Goal: Task Accomplishment & Management: Complete application form

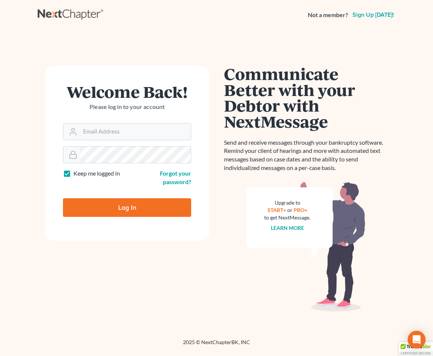
type input "[EMAIL_ADDRESS][DOMAIN_NAME]"
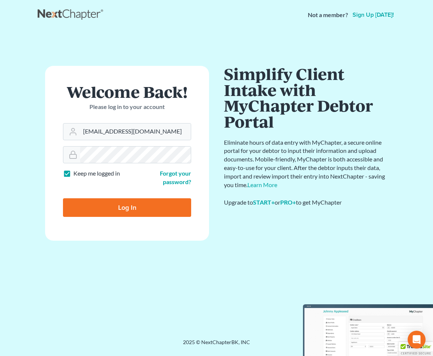
click at [124, 212] on input "Log In" at bounding box center [127, 207] width 128 height 19
type input "Thinking..."
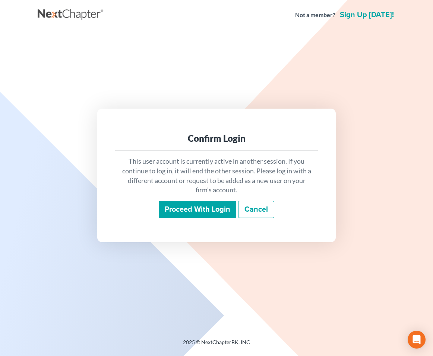
click at [176, 210] on input "Proceed with login" at bounding box center [197, 209] width 77 height 17
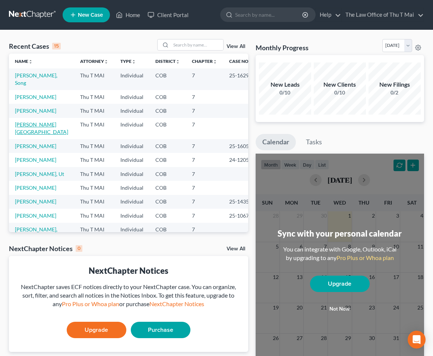
click at [32, 121] on link "[PERSON_NAME][GEOGRAPHIC_DATA]" at bounding box center [41, 128] width 53 height 14
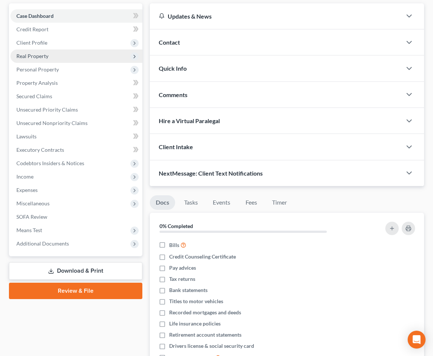
scroll to position [67, 0]
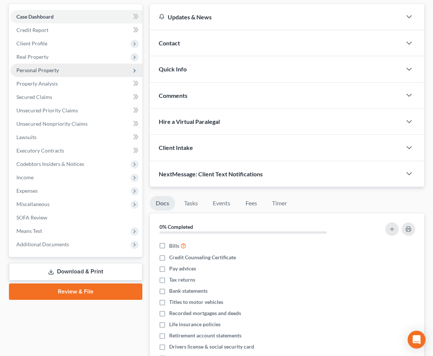
click at [55, 72] on span "Personal Property" at bounding box center [37, 70] width 42 height 6
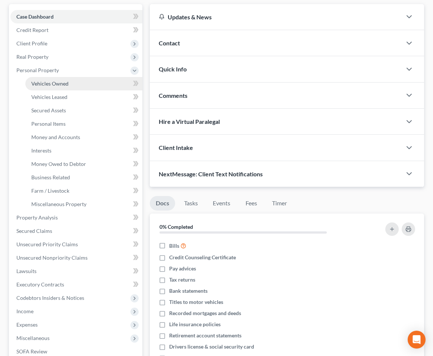
click at [55, 87] on link "Vehicles Owned" at bounding box center [83, 83] width 117 height 13
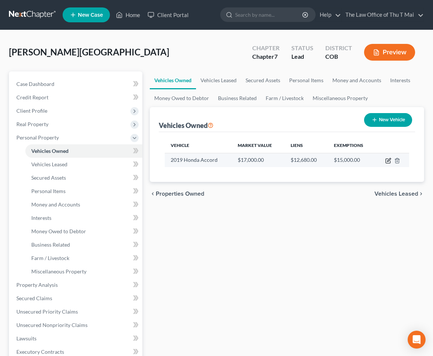
click at [386, 162] on icon "button" at bounding box center [388, 161] width 6 height 6
select select "0"
select select "7"
select select "2"
select select "0"
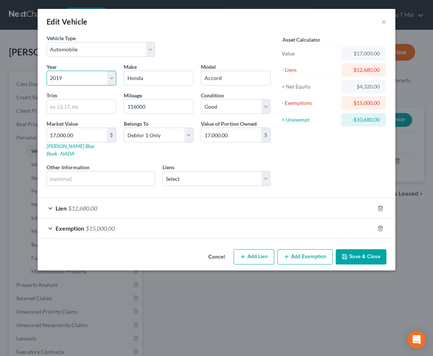
select select "5"
click at [145, 80] on input "Honda" at bounding box center [158, 78] width 69 height 14
drag, startPoint x: 145, startPoint y: 80, endPoint x: 112, endPoint y: 76, distance: 32.6
click at [112, 76] on div "Year Select 2026 2025 2024 2023 2022 2021 2020 2019 2018 2017 2016 2015 2014 20…" at bounding box center [158, 127] width 231 height 129
type input "toyota"
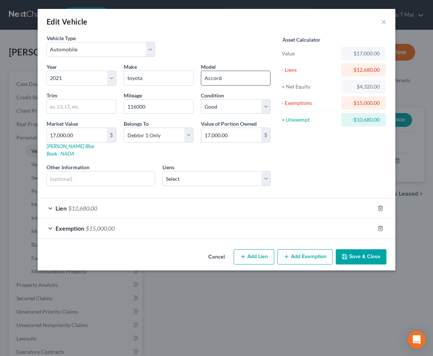
drag, startPoint x: 224, startPoint y: 79, endPoint x: 203, endPoint y: 78, distance: 20.9
click at [203, 78] on input "Accord" at bounding box center [235, 78] width 69 height 14
type input "Corolla"
drag, startPoint x: 153, startPoint y: 106, endPoint x: 121, endPoint y: 102, distance: 32.6
click at [121, 103] on div "Mileage 116000" at bounding box center [158, 103] width 77 height 23
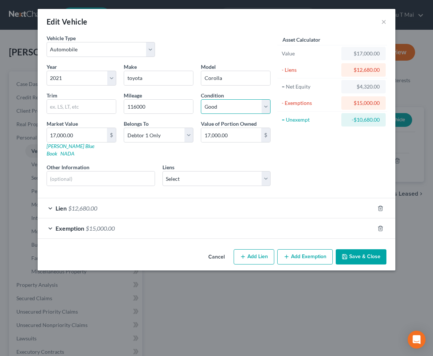
select select "3"
click at [350, 249] on button "Save & Close" at bounding box center [360, 257] width 51 height 16
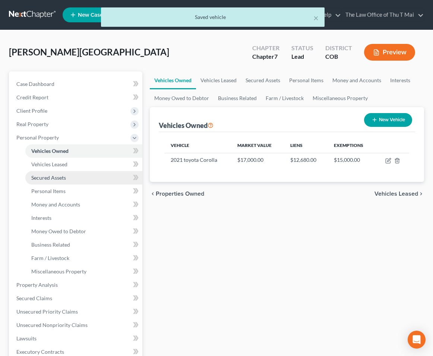
click at [52, 180] on span "Secured Assets" at bounding box center [48, 178] width 35 height 6
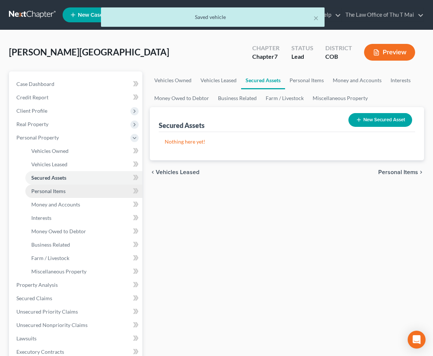
click at [53, 189] on span "Personal Items" at bounding box center [48, 191] width 34 height 6
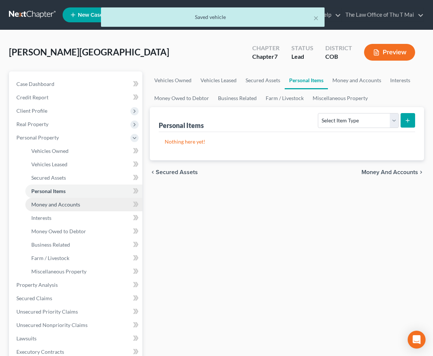
click at [51, 203] on span "Money and Accounts" at bounding box center [55, 204] width 49 height 6
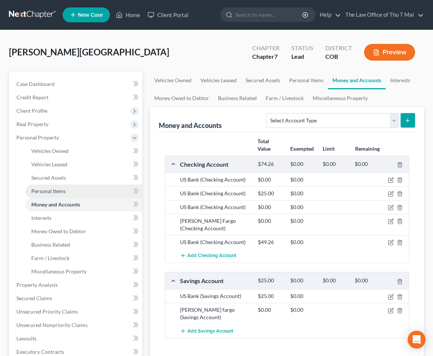
click at [54, 189] on span "Personal Items" at bounding box center [48, 191] width 34 height 6
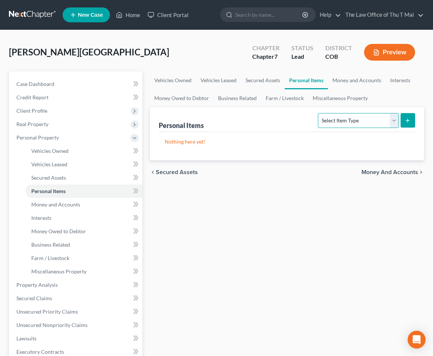
select select "clothing"
click at [405, 122] on icon "submit" at bounding box center [407, 121] width 6 height 6
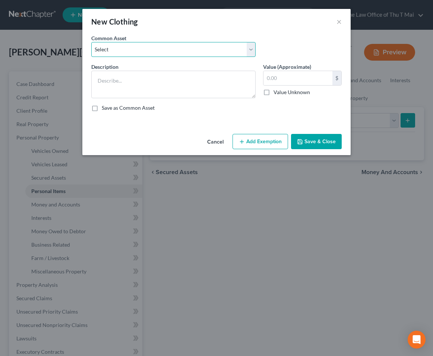
select select "0"
type textarea "Used clothing"
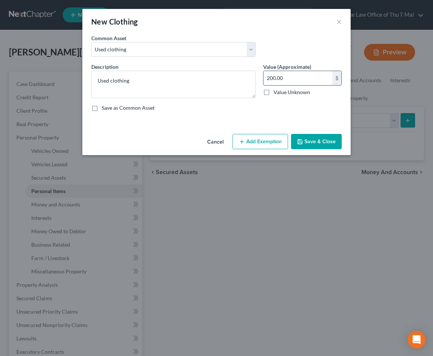
click at [270, 78] on input "200.00" at bounding box center [297, 78] width 69 height 14
type input "600.00"
click at [319, 144] on button "Save & Close" at bounding box center [316, 142] width 51 height 16
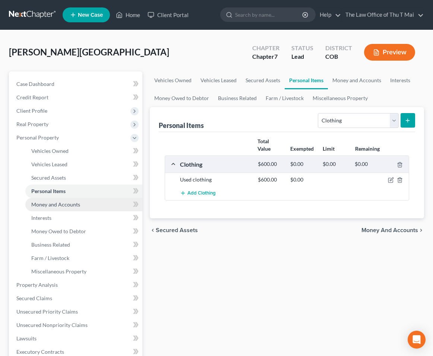
click at [73, 200] on link "Money and Accounts" at bounding box center [83, 204] width 117 height 13
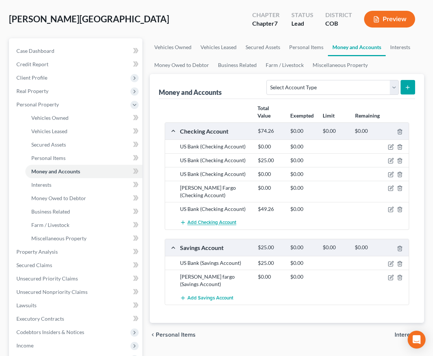
scroll to position [34, 0]
click at [405, 91] on button "submit" at bounding box center [407, 87] width 15 height 15
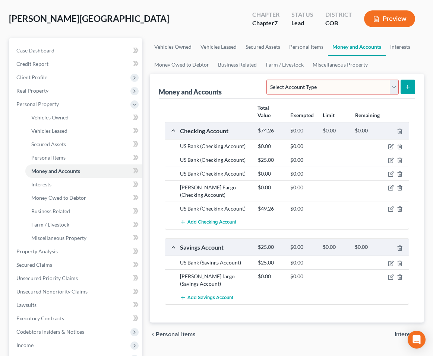
select select "checking"
click at [407, 87] on line "submit" at bounding box center [407, 87] width 3 height 0
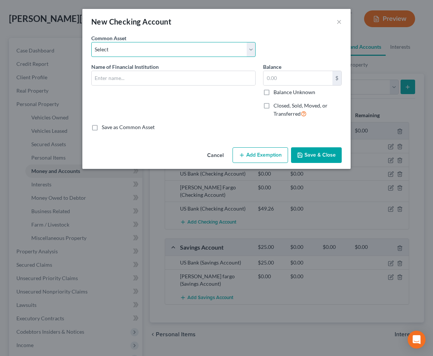
select select "0"
type input "Westerra Credit Union 1600"
type input "5.00"
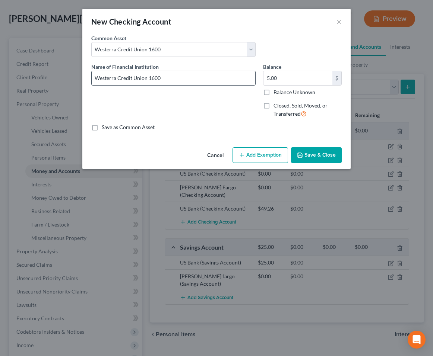
click at [195, 77] on input "Westerra Credit Union 1600" at bounding box center [173, 78] width 163 height 14
type input "Westerra Credit Union"
click at [283, 79] on input "5.00" at bounding box center [297, 78] width 69 height 14
drag, startPoint x: 283, startPoint y: 79, endPoint x: 264, endPoint y: 76, distance: 19.6
click at [264, 76] on input "5.00" at bounding box center [297, 78] width 69 height 14
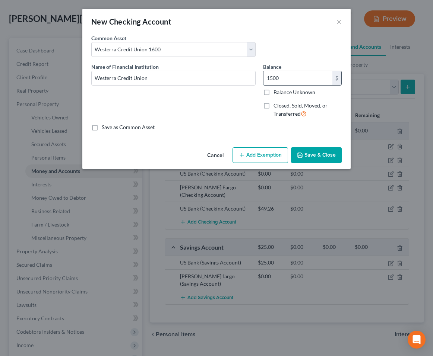
type input "1,500"
click at [259, 152] on button "Add Exemption" at bounding box center [259, 155] width 55 height 16
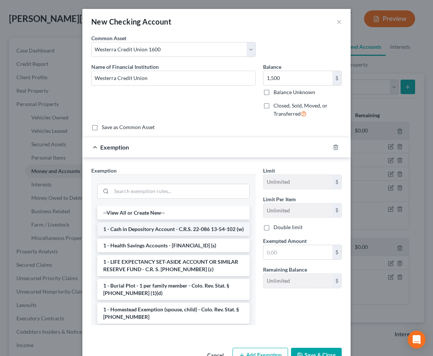
click at [211, 236] on li "1 - Cash in Depository Account - C.R.S. 22-086 13-54-102 (w)" at bounding box center [173, 229] width 152 height 13
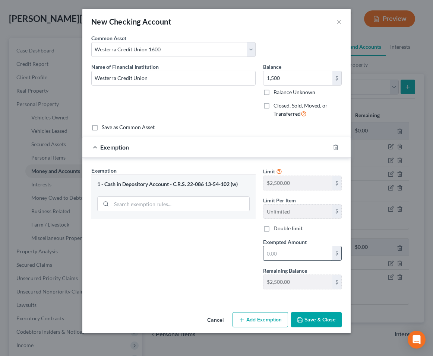
click at [274, 252] on input "text" at bounding box center [297, 253] width 69 height 14
type input "2,500"
click at [302, 319] on icon "button" at bounding box center [300, 320] width 6 height 6
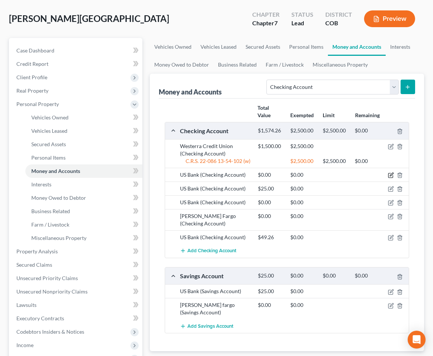
click at [389, 177] on icon "button" at bounding box center [391, 175] width 6 height 6
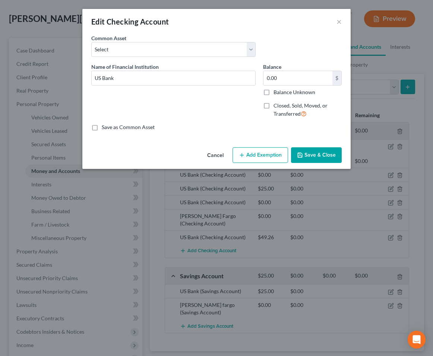
click at [273, 104] on label "Closed, Sold, Moved, or Transferred" at bounding box center [307, 110] width 68 height 16
click at [276, 104] on input "Closed, Sold, Moved, or Transferred" at bounding box center [278, 104] width 5 height 5
checkbox input "true"
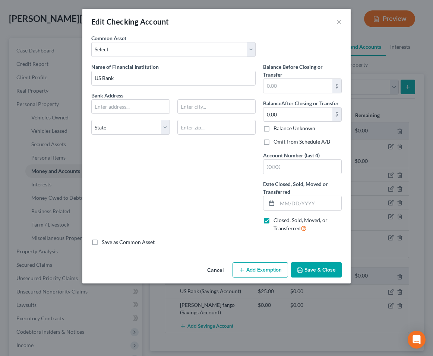
click at [314, 273] on button "Save & Close" at bounding box center [316, 270] width 51 height 16
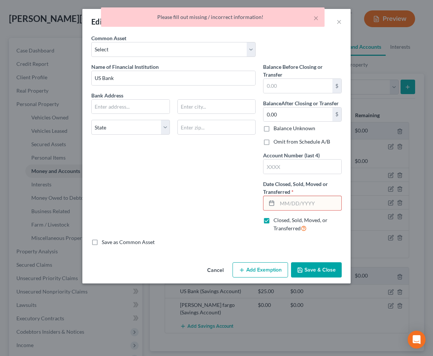
click at [296, 203] on input "text" at bounding box center [309, 203] width 64 height 14
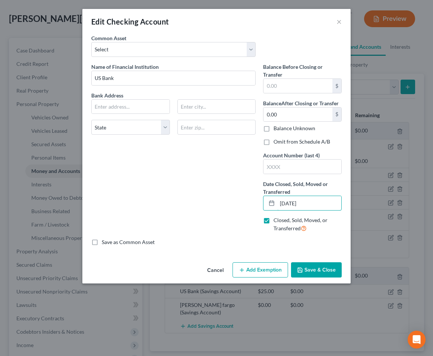
type input "[DATE]"
click at [309, 268] on button "Save & Close" at bounding box center [316, 270] width 51 height 16
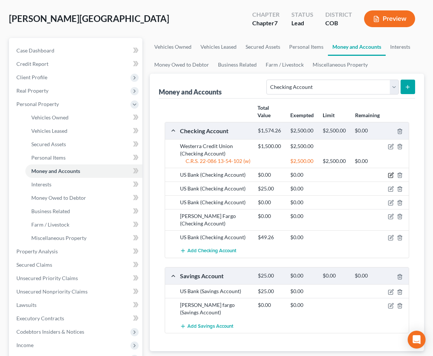
click at [392, 174] on icon "button" at bounding box center [391, 175] width 6 height 6
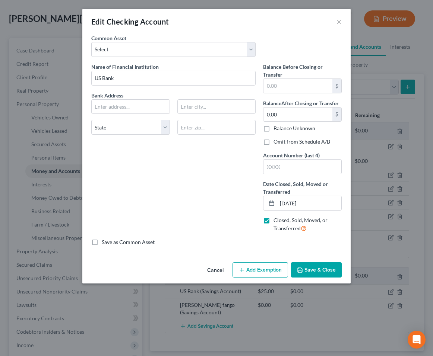
click at [314, 267] on button "Save & Close" at bounding box center [316, 270] width 51 height 16
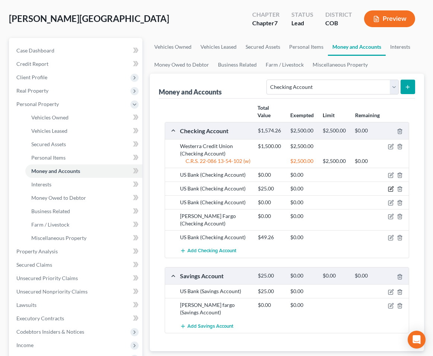
click at [391, 187] on icon "button" at bounding box center [391, 189] width 6 height 6
select select "24"
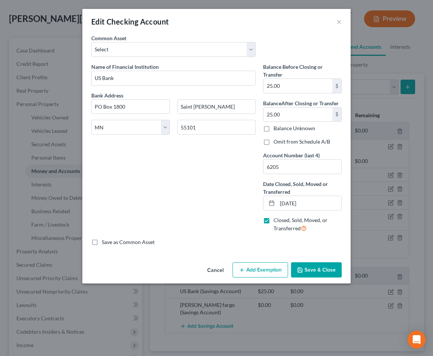
click at [311, 274] on button "Save & Close" at bounding box center [316, 270] width 51 height 16
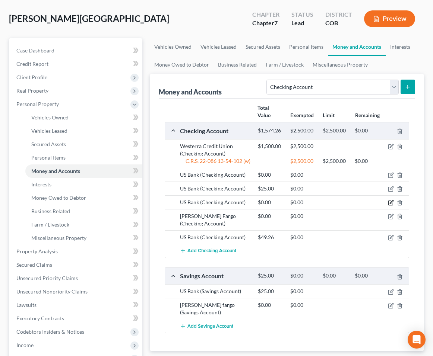
click at [392, 203] on icon "button" at bounding box center [391, 203] width 6 height 6
select select "24"
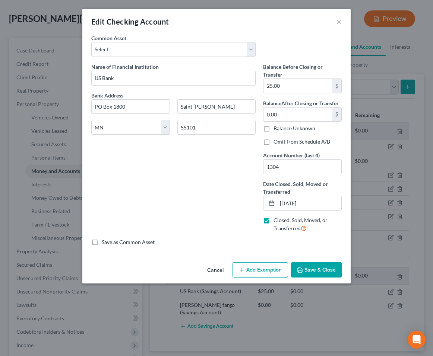
click at [306, 265] on button "Save & Close" at bounding box center [316, 270] width 51 height 16
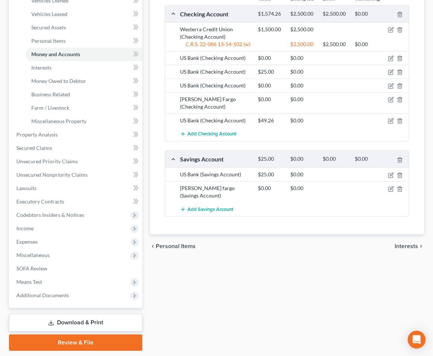
scroll to position [151, 0]
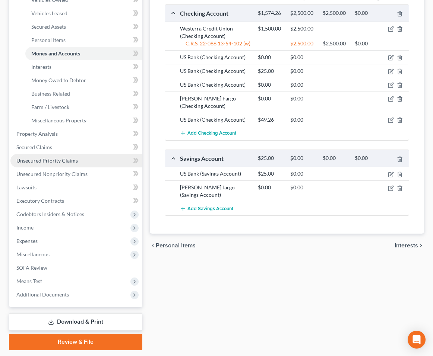
click at [50, 162] on span "Unsecured Priority Claims" at bounding box center [46, 160] width 61 height 6
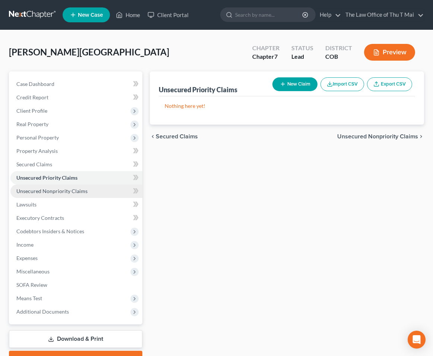
click at [58, 188] on span "Unsecured Nonpriority Claims" at bounding box center [51, 191] width 71 height 6
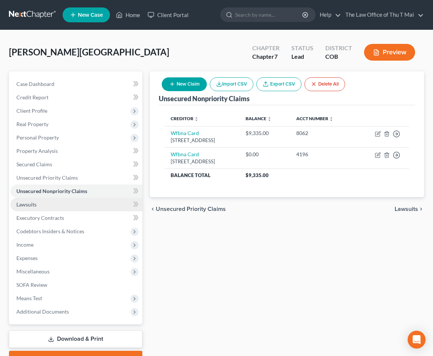
click at [55, 206] on link "Lawsuits" at bounding box center [76, 204] width 132 height 13
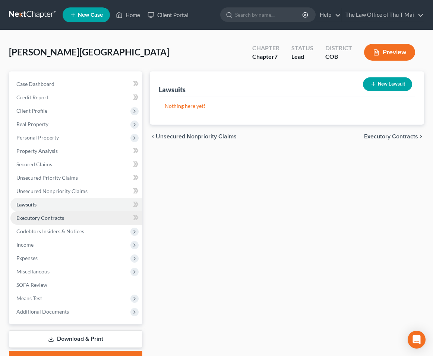
click at [39, 220] on span "Executory Contracts" at bounding box center [40, 218] width 48 height 6
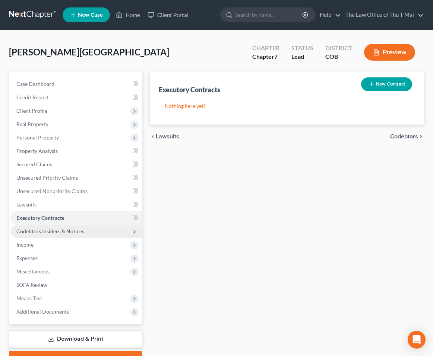
click at [38, 233] on span "Codebtors Insiders & Notices" at bounding box center [50, 231] width 68 height 6
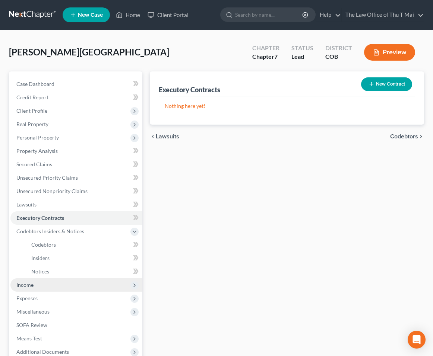
click at [29, 287] on span "Income" at bounding box center [24, 285] width 17 height 6
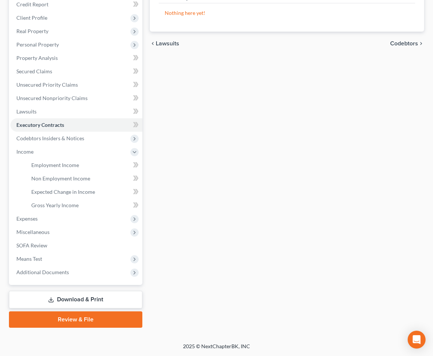
scroll to position [93, 0]
click at [85, 324] on link "Review & File" at bounding box center [75, 320] width 133 height 16
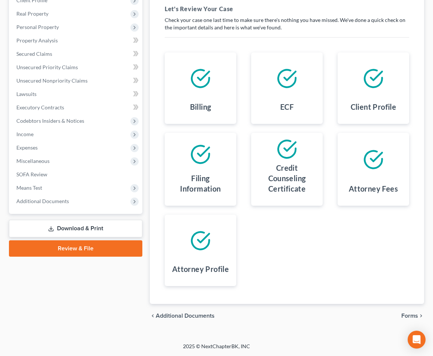
scroll to position [110, 0]
click at [411, 313] on span "Forms" at bounding box center [409, 316] width 17 height 6
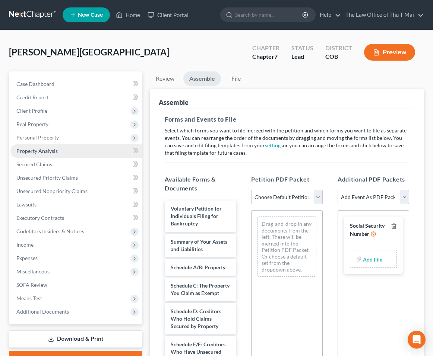
scroll to position [0, 0]
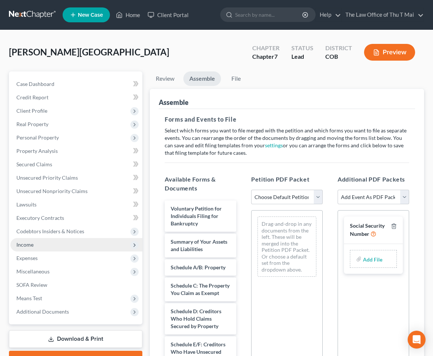
click at [29, 242] on span "Income" at bounding box center [24, 245] width 17 height 6
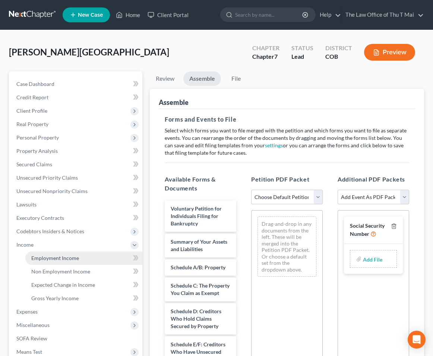
click at [58, 260] on span "Employment Income" at bounding box center [55, 258] width 48 height 6
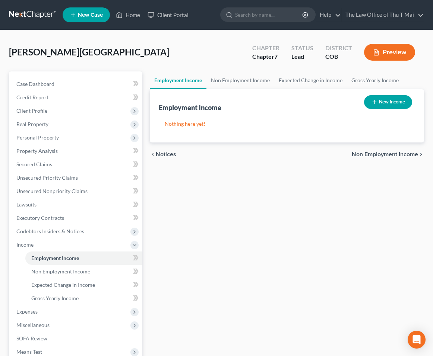
click at [395, 100] on button "New Income" at bounding box center [388, 102] width 48 height 14
select select "0"
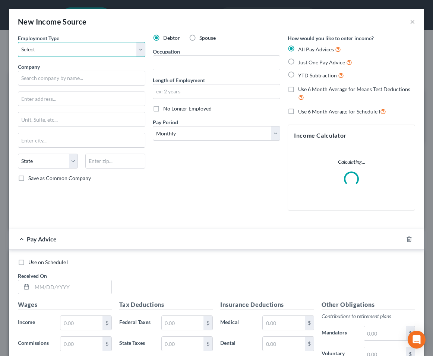
select select "0"
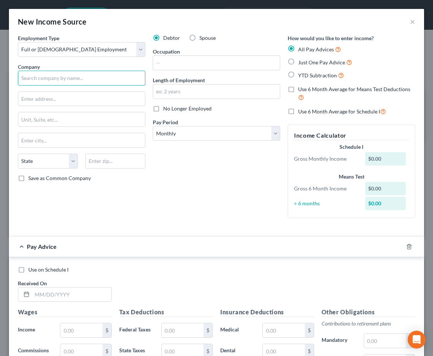
click at [75, 81] on input "text" at bounding box center [81, 78] width 127 height 15
type input "[PERSON_NAME]"
click at [177, 62] on input "text" at bounding box center [216, 63] width 127 height 14
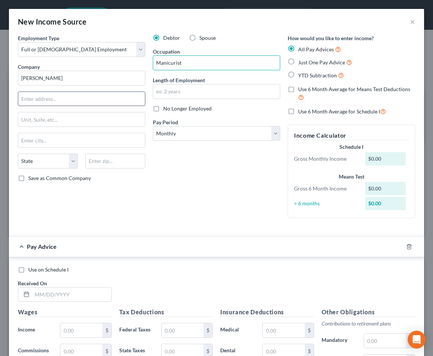
type input "Manicurist"
type input "40 W [GEOGRAPHIC_DATA]"
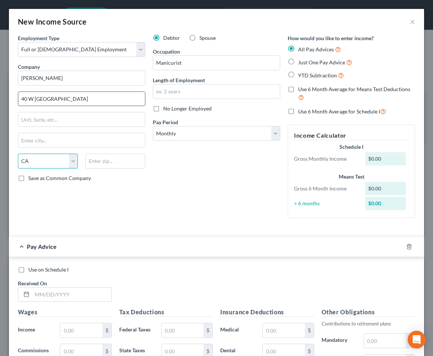
select select "5"
type input "80120"
type input "Littleton"
click at [67, 99] on input "40 W [GEOGRAPHIC_DATA]" at bounding box center [81, 99] width 127 height 14
type input "[STREET_ADDRESS]"
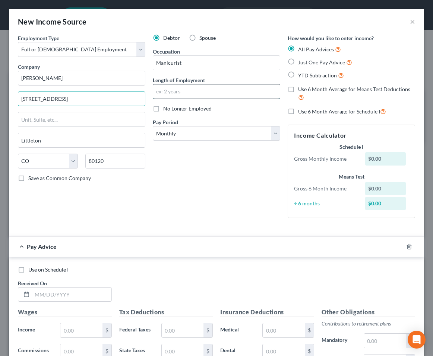
click at [190, 98] on input "text" at bounding box center [216, 92] width 127 height 14
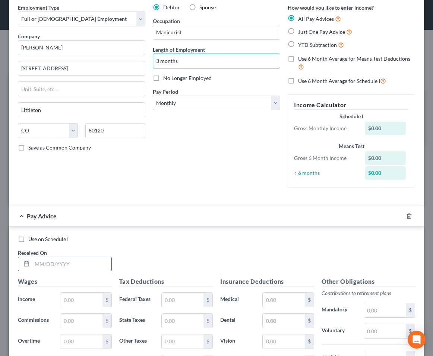
scroll to position [24, 0]
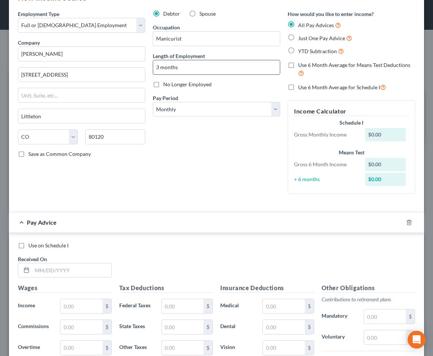
click at [160, 68] on input "3 months" at bounding box center [216, 67] width 127 height 14
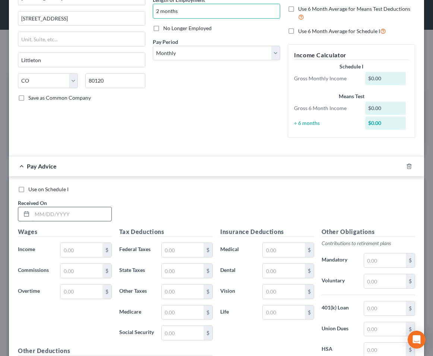
scroll to position [100, 0]
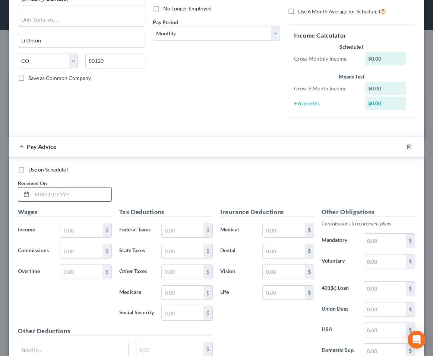
type input "2 months"
click at [59, 194] on input "text" at bounding box center [71, 195] width 79 height 14
type input "[DATE]"
click at [85, 231] on input "text" at bounding box center [81, 230] width 42 height 14
click at [82, 253] on input "text" at bounding box center [81, 251] width 42 height 14
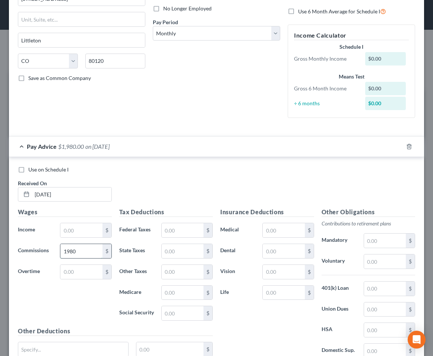
type input "1,980"
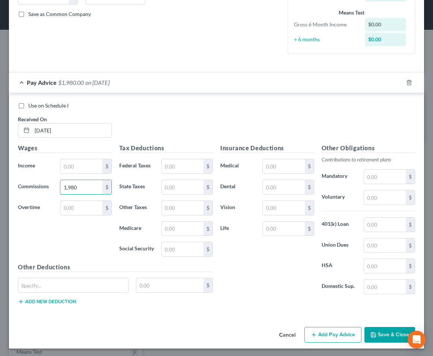
scroll to position [164, 0]
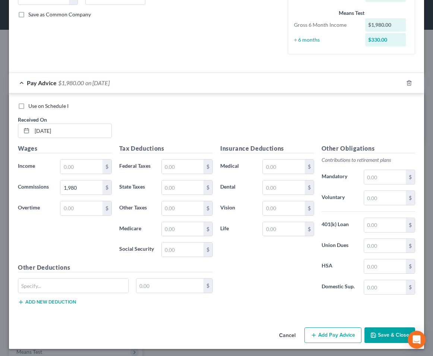
click at [385, 334] on button "Save & Close" at bounding box center [389, 336] width 51 height 16
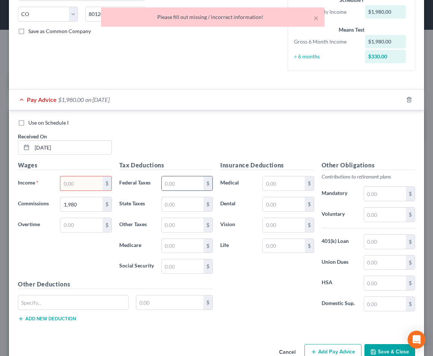
scroll to position [147, 0]
click at [85, 183] on input "text" at bounding box center [81, 184] width 42 height 14
type input "1,980"
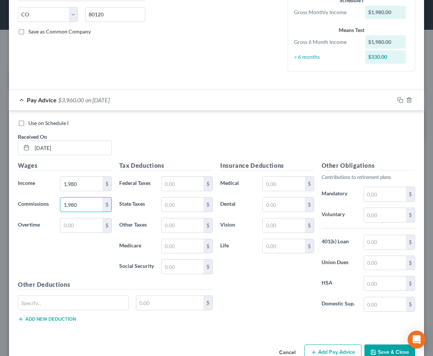
drag, startPoint x: 82, startPoint y: 204, endPoint x: 59, endPoint y: 203, distance: 23.1
click at [59, 203] on div "1,980 $" at bounding box center [85, 204] width 59 height 15
click at [373, 354] on button "Save & Close" at bounding box center [389, 353] width 51 height 16
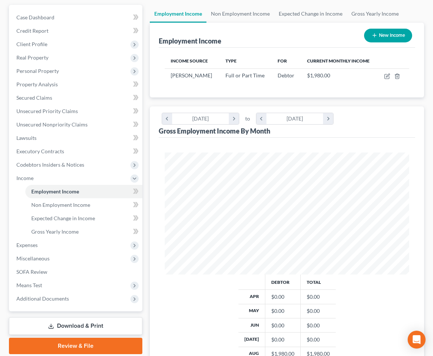
scroll to position [63, 0]
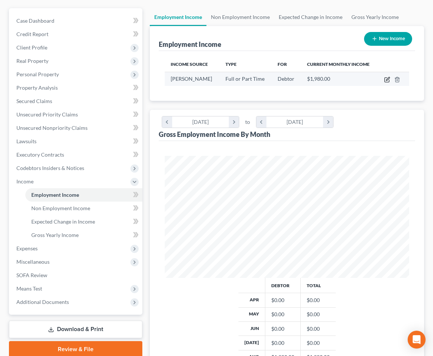
click at [386, 81] on icon "button" at bounding box center [387, 80] width 6 height 6
select select "0"
select select "5"
select select "0"
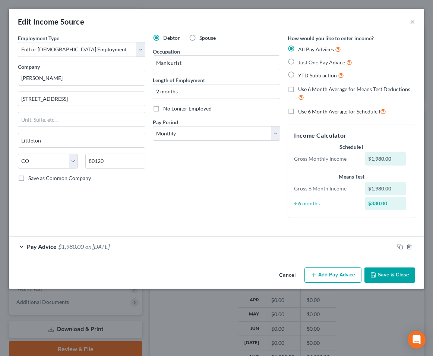
click at [345, 268] on button "Add Pay Advice" at bounding box center [332, 276] width 57 height 16
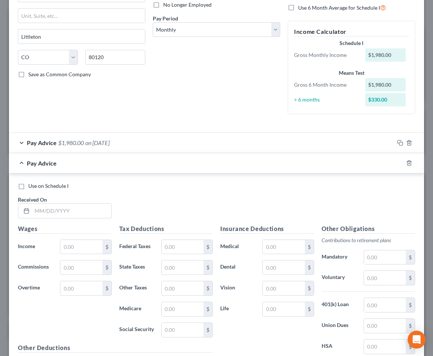
scroll to position [106, 0]
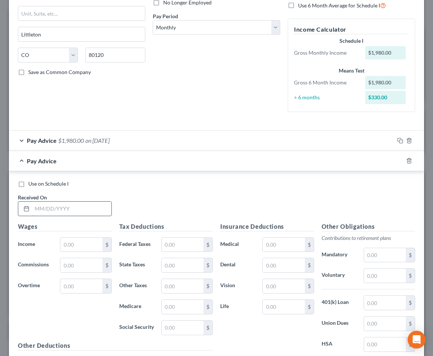
click at [51, 204] on input "text" at bounding box center [71, 209] width 79 height 14
type input "[DATE]"
click at [73, 245] on input "text" at bounding box center [81, 245] width 42 height 14
type input "1,700"
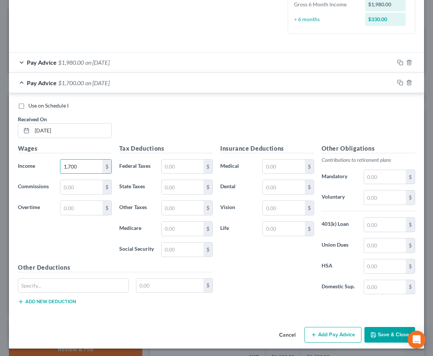
scroll to position [184, 0]
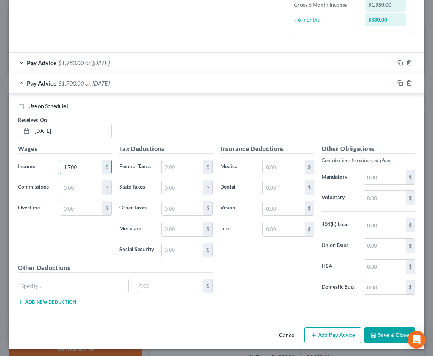
click at [391, 335] on button "Save & Close" at bounding box center [389, 336] width 51 height 16
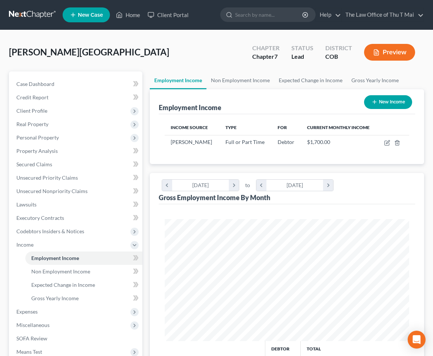
scroll to position [0, 0]
click at [130, 13] on link "Home" at bounding box center [128, 14] width 32 height 13
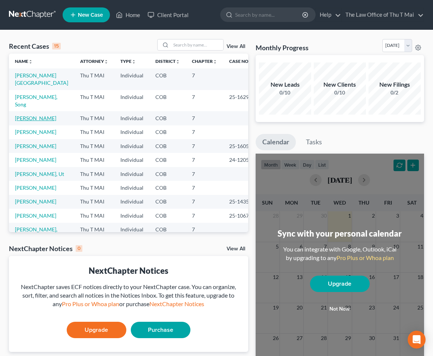
click at [32, 115] on link "[PERSON_NAME]" at bounding box center [35, 118] width 41 height 6
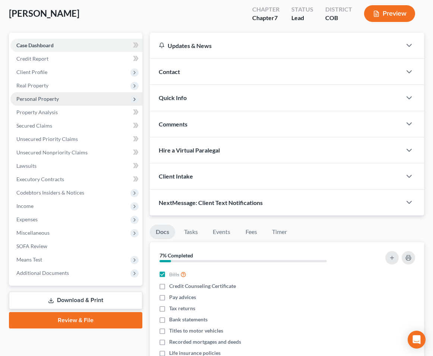
scroll to position [36, 0]
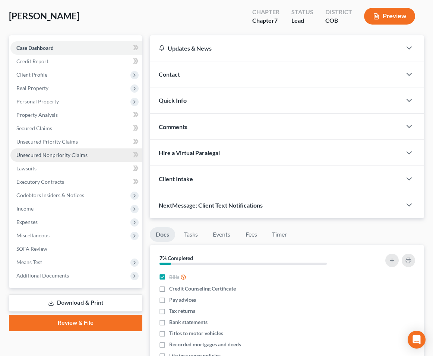
click at [55, 153] on span "Unsecured Nonpriority Claims" at bounding box center [51, 155] width 71 height 6
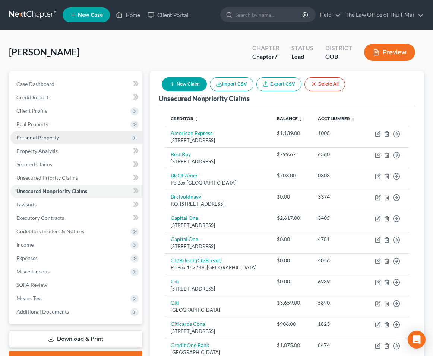
click at [45, 133] on span "Personal Property" at bounding box center [76, 137] width 132 height 13
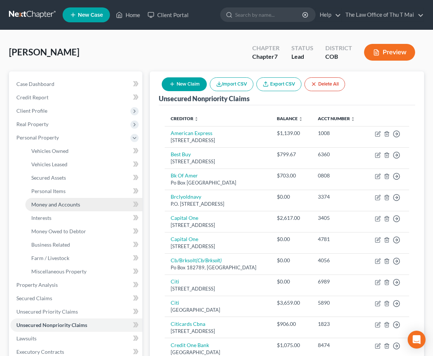
click at [65, 205] on span "Money and Accounts" at bounding box center [55, 204] width 49 height 6
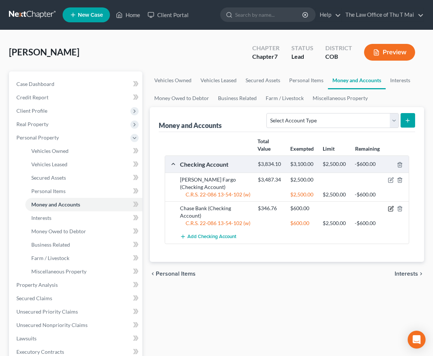
click at [392, 211] on icon "button" at bounding box center [390, 209] width 4 height 4
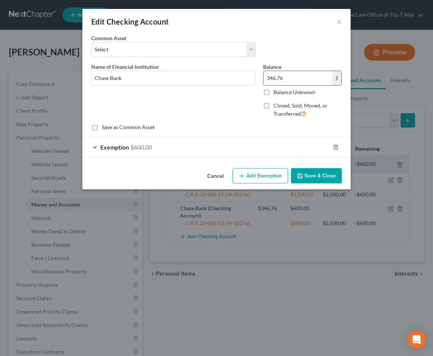
drag, startPoint x: 293, startPoint y: 75, endPoint x: 289, endPoint y: 75, distance: 4.5
type input "300"
click at [321, 178] on button "Save & Close" at bounding box center [316, 176] width 51 height 16
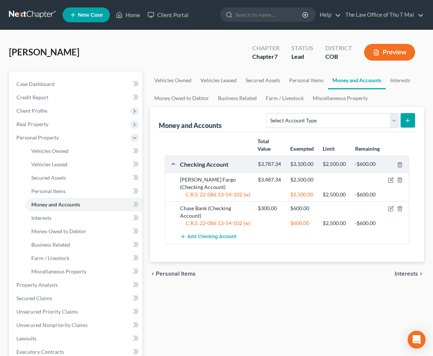
click at [388, 205] on div at bounding box center [396, 208] width 26 height 7
click at [389, 209] on icon "button" at bounding box center [391, 209] width 6 height 6
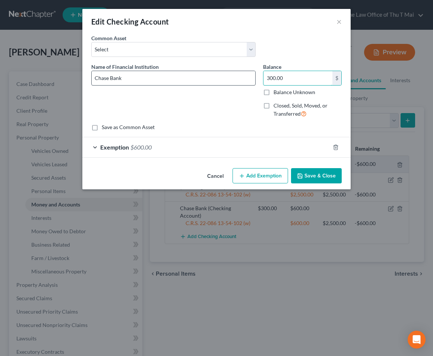
drag, startPoint x: 295, startPoint y: 78, endPoint x: 235, endPoint y: 77, distance: 60.3
click at [235, 77] on div "Name of Financial Institution * Chase Bank Balance 300.00 $ Balance Unknown Bal…" at bounding box center [216, 93] width 258 height 61
type input "11"
click at [192, 150] on div "Exemption $600.00" at bounding box center [205, 147] width 247 height 20
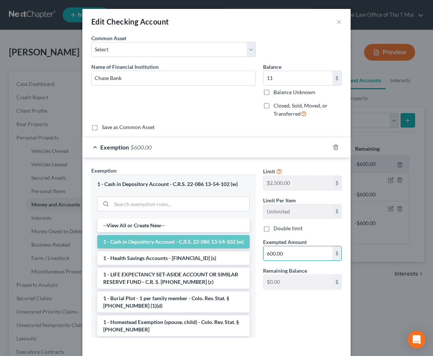
drag, startPoint x: 296, startPoint y: 252, endPoint x: 260, endPoint y: 251, distance: 36.9
click at [260, 251] on div "Exempted Amount * 600.00 $" at bounding box center [302, 249] width 86 height 23
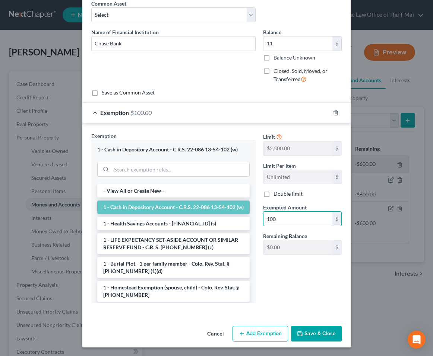
scroll to position [34, 0]
type input "100"
click at [316, 330] on button "Save & Close" at bounding box center [316, 335] width 51 height 16
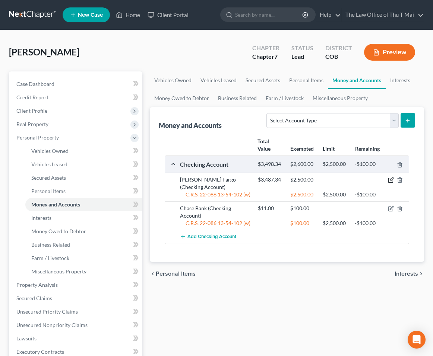
click at [388, 179] on icon "button" at bounding box center [391, 180] width 6 height 6
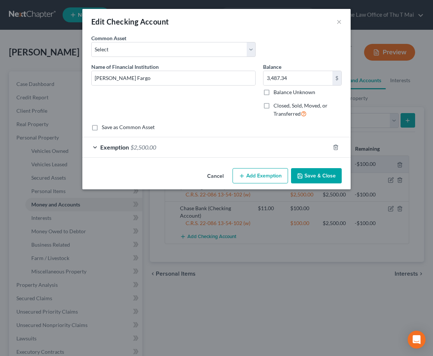
click at [313, 178] on button "Save & Close" at bounding box center [316, 176] width 51 height 16
